Goal: Task Accomplishment & Management: Use online tool/utility

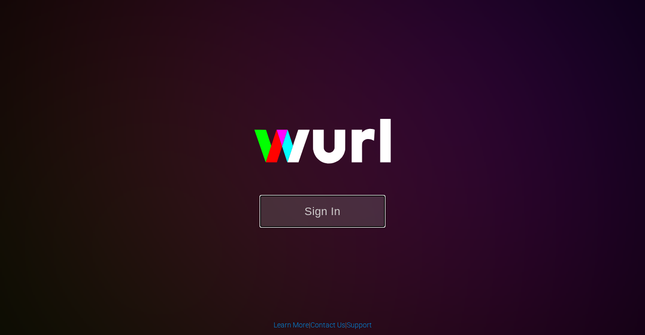
click at [336, 209] on button "Sign In" at bounding box center [323, 211] width 126 height 33
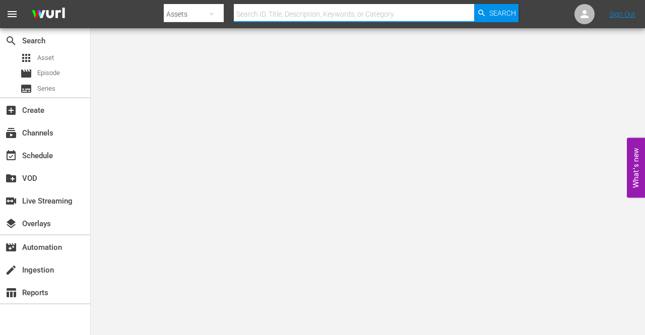
click at [264, 13] on input "text" at bounding box center [354, 14] width 240 height 24
type input "roku"
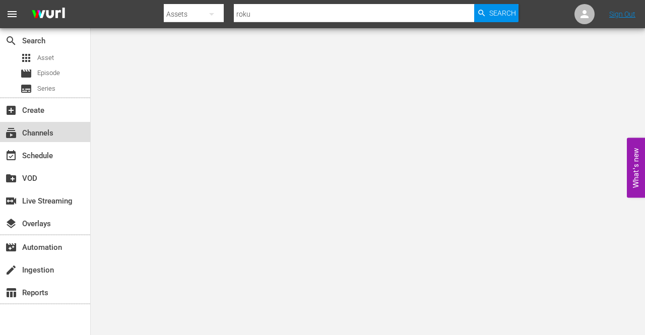
click at [53, 136] on div "subscriptions Channels" at bounding box center [28, 131] width 56 height 9
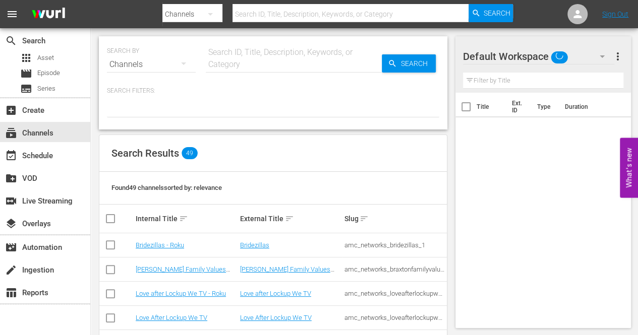
click at [282, 4] on div at bounding box center [337, 3] width 351 height 2
click at [280, 7] on input "text" at bounding box center [350, 14] width 236 height 24
type input "roku thrille"
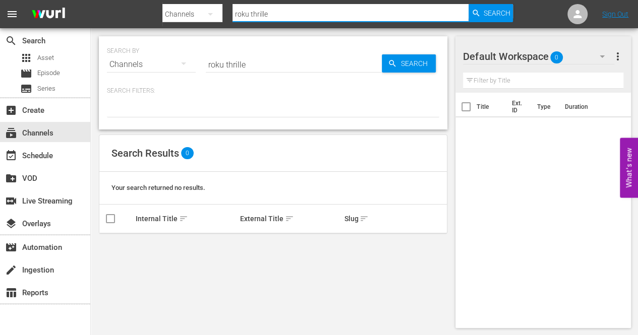
type input "roku thrille"
drag, startPoint x: 252, startPoint y: 66, endPoint x: 167, endPoint y: 57, distance: 85.7
click at [167, 57] on div "SEARCH BY Search By Channels Search ID, Title, Description, Keywords, or Catego…" at bounding box center [273, 58] width 332 height 36
type input "thrilles"
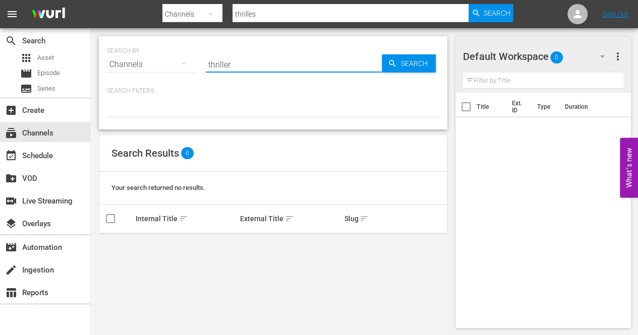
type input "thrillers"
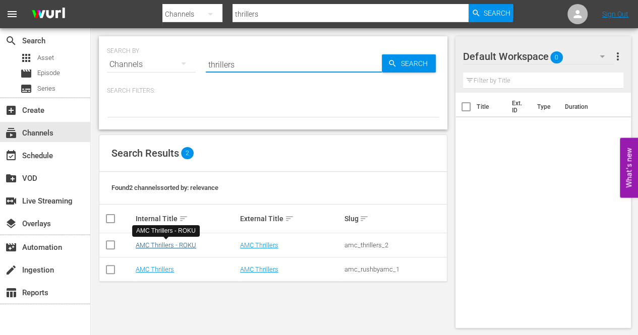
type input "thrillers"
click at [162, 242] on link "AMC Thrillers - ROKU" at bounding box center [166, 245] width 60 height 8
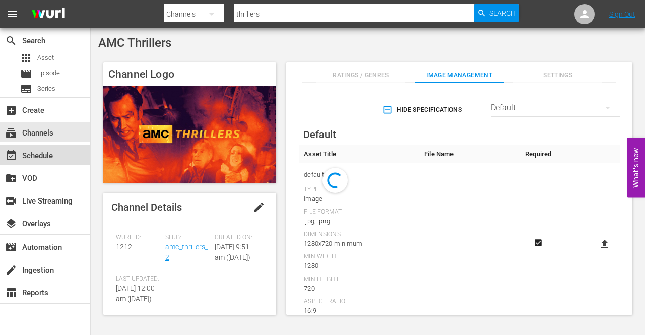
click at [40, 153] on div "event_available Schedule" at bounding box center [28, 154] width 56 height 9
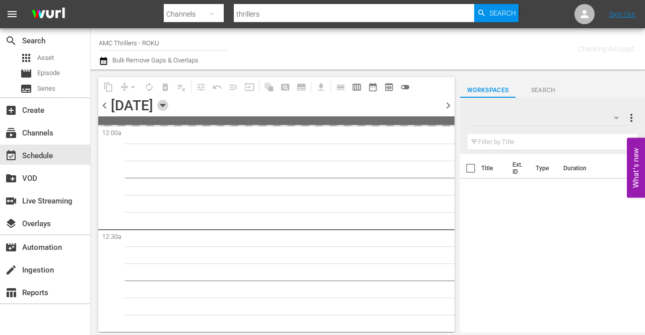
click at [168, 101] on icon "button" at bounding box center [162, 105] width 11 height 11
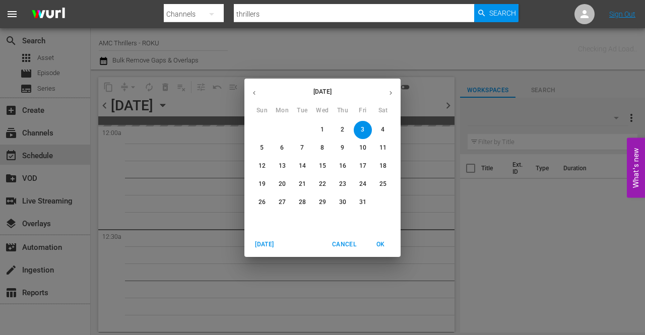
click at [360, 198] on p "31" at bounding box center [362, 202] width 7 height 9
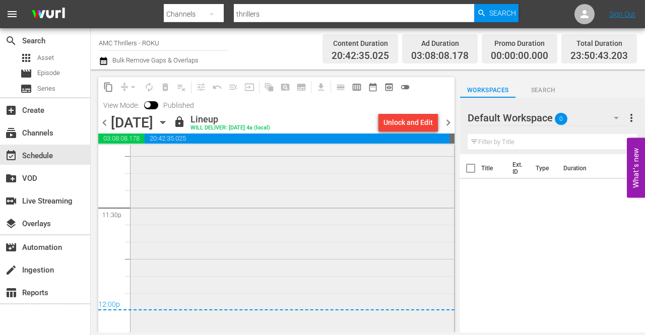
scroll to position [4795, 0]
